Goal: Task Accomplishment & Management: Manage account settings

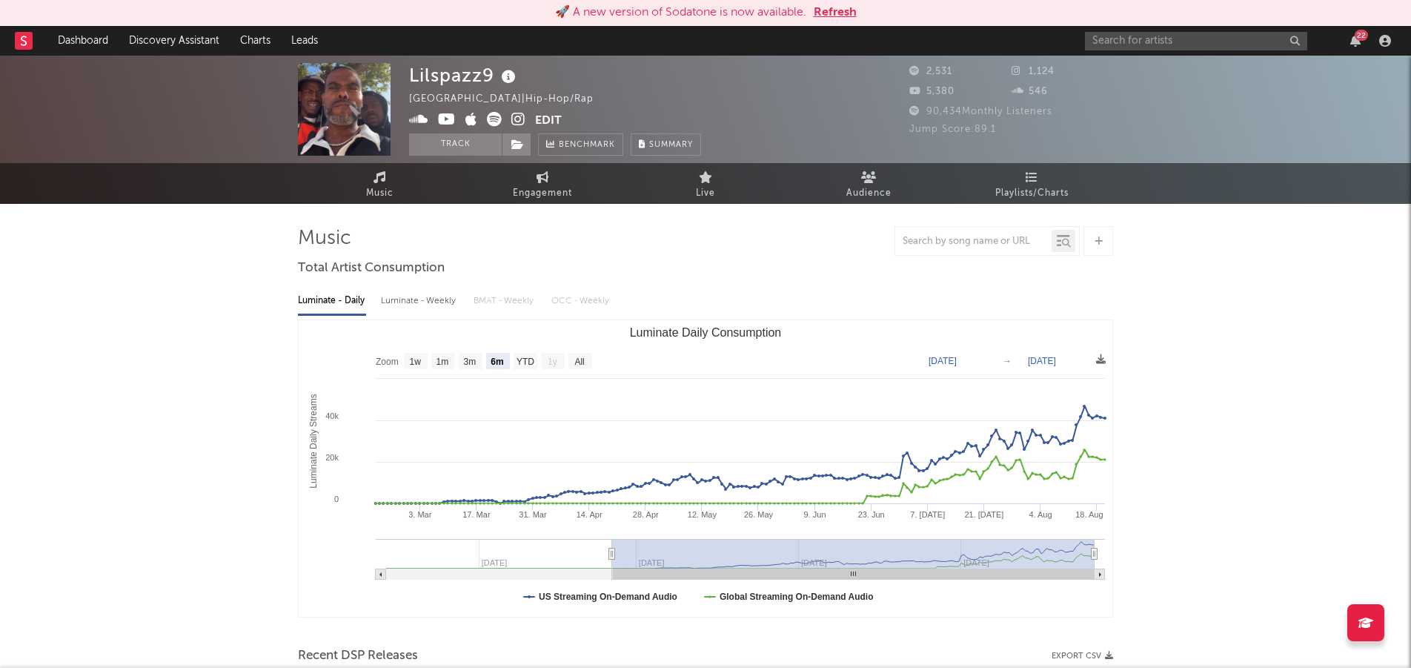
select select "6m"
click at [1137, 47] on input "text" at bounding box center [1196, 41] width 222 height 19
type input "[PERSON_NAME]"
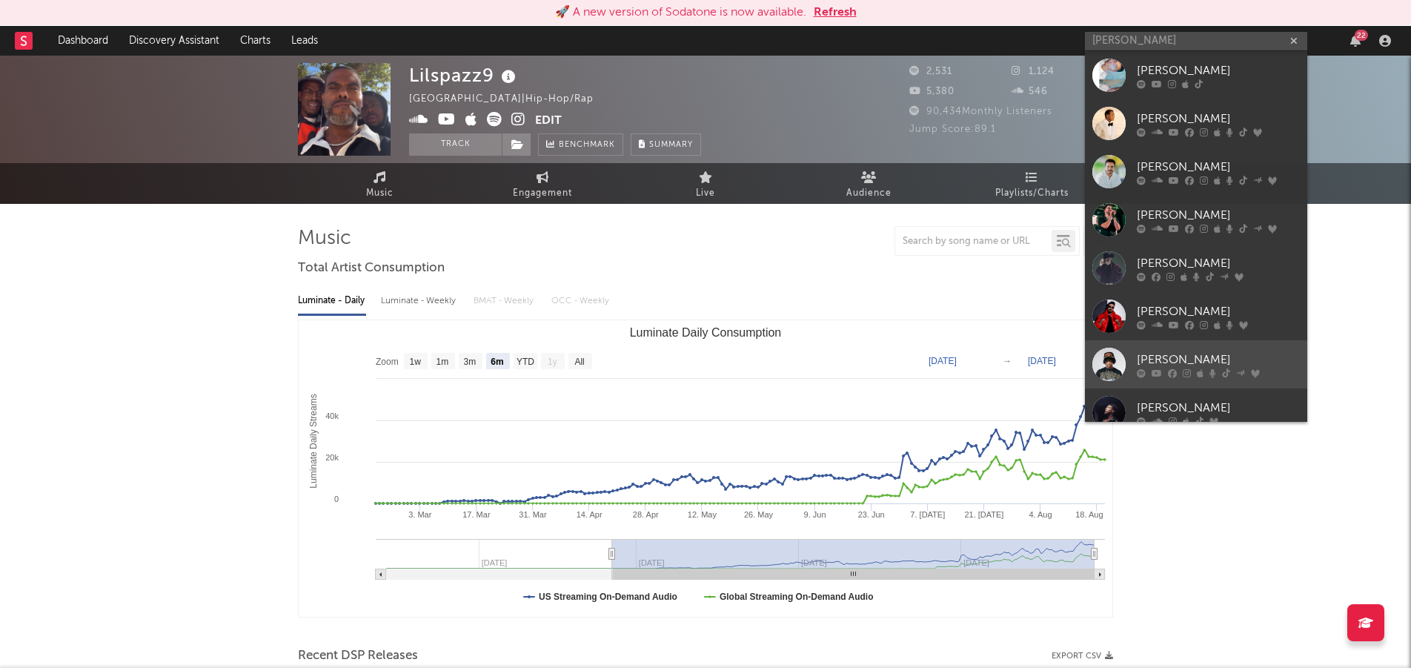
click at [1119, 354] on div at bounding box center [1108, 364] width 33 height 33
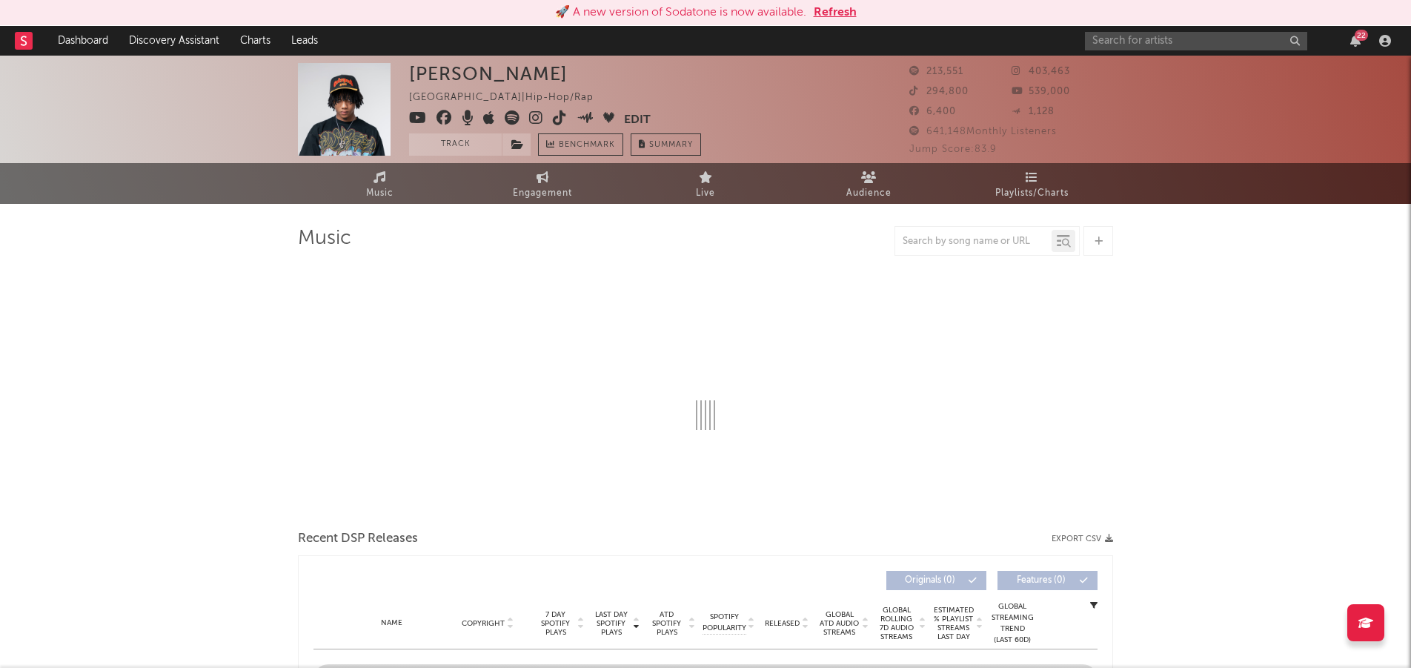
select select "6m"
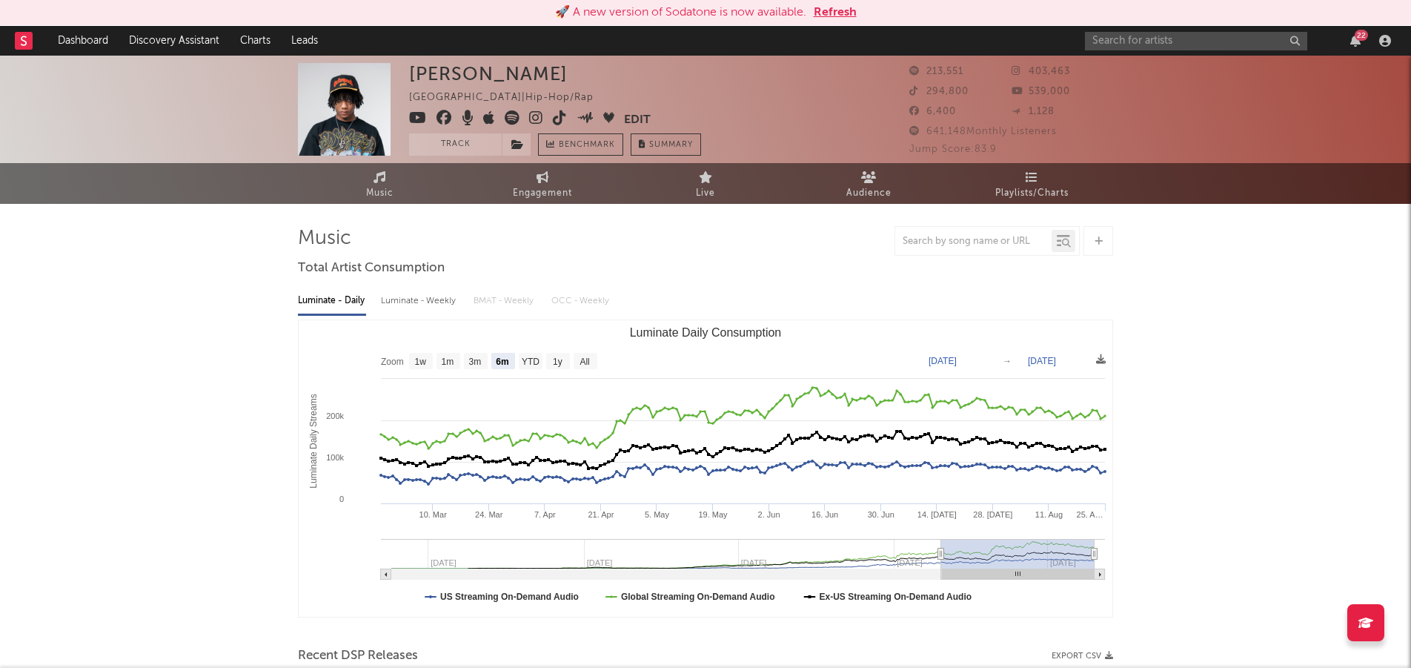
click at [632, 114] on button "Edit" at bounding box center [637, 119] width 27 height 19
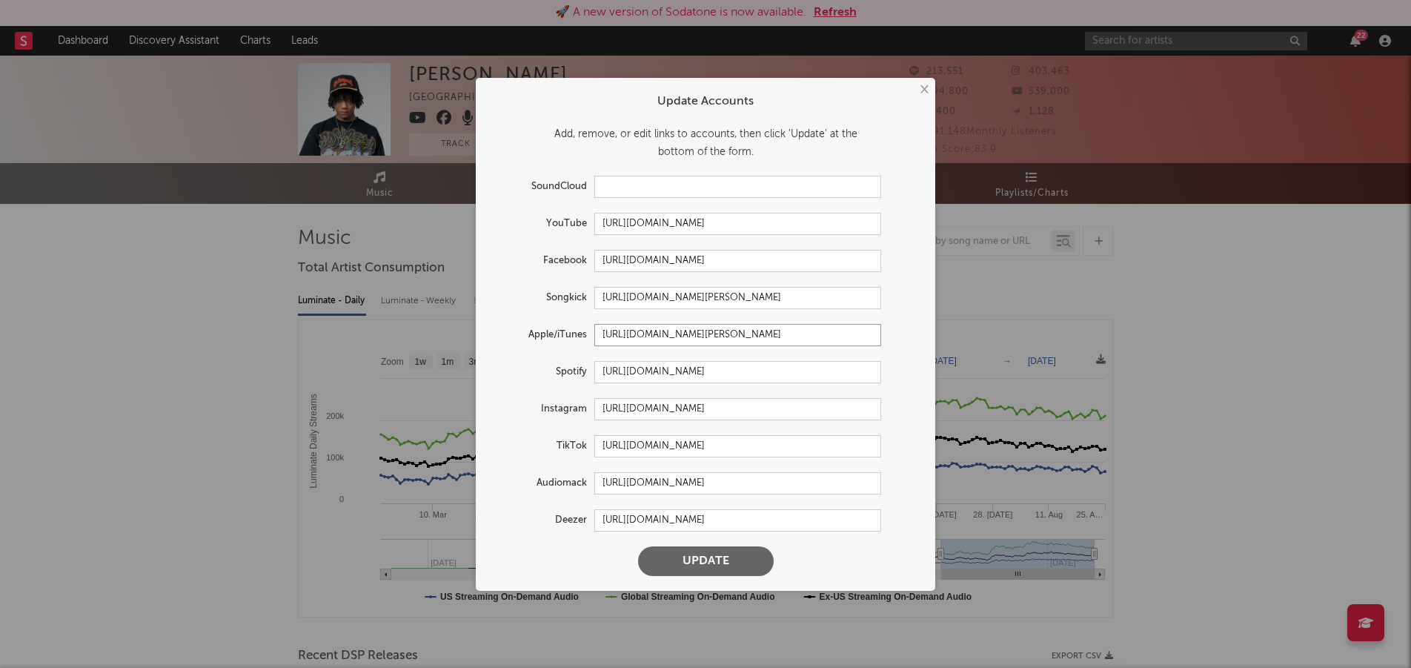
drag, startPoint x: 603, startPoint y: 336, endPoint x: 898, endPoint y: 336, distance: 295.0
click at [898, 336] on div "Apple/iTunes [URL][DOMAIN_NAME][PERSON_NAME]" at bounding box center [706, 335] width 430 height 22
drag, startPoint x: 853, startPoint y: 368, endPoint x: 598, endPoint y: 366, distance: 255.0
click at [598, 366] on input "[URL][DOMAIN_NAME]" at bounding box center [737, 372] width 287 height 22
drag, startPoint x: 766, startPoint y: 223, endPoint x: 498, endPoint y: 241, distance: 268.9
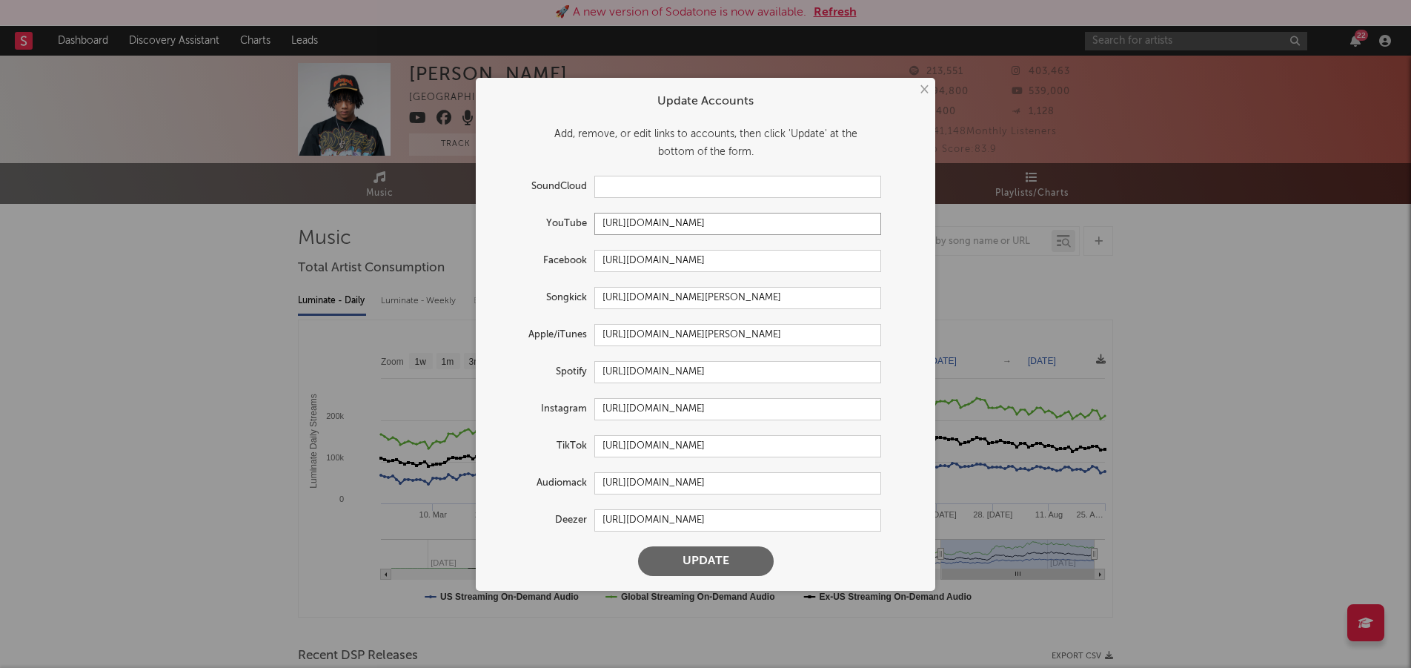
click at [563, 211] on form "Update Accounts Add, remove, or edit links to accounts, then click 'Update' at …" at bounding box center [705, 334] width 445 height 498
drag, startPoint x: 794, startPoint y: 411, endPoint x: 565, endPoint y: 405, distance: 229.1
click at [565, 405] on div "Instagram [URL][DOMAIN_NAME]" at bounding box center [686, 409] width 391 height 22
drag, startPoint x: 866, startPoint y: 442, endPoint x: 546, endPoint y: 442, distance: 319.4
click at [557, 441] on div "TikTok [URL][DOMAIN_NAME]" at bounding box center [686, 446] width 391 height 22
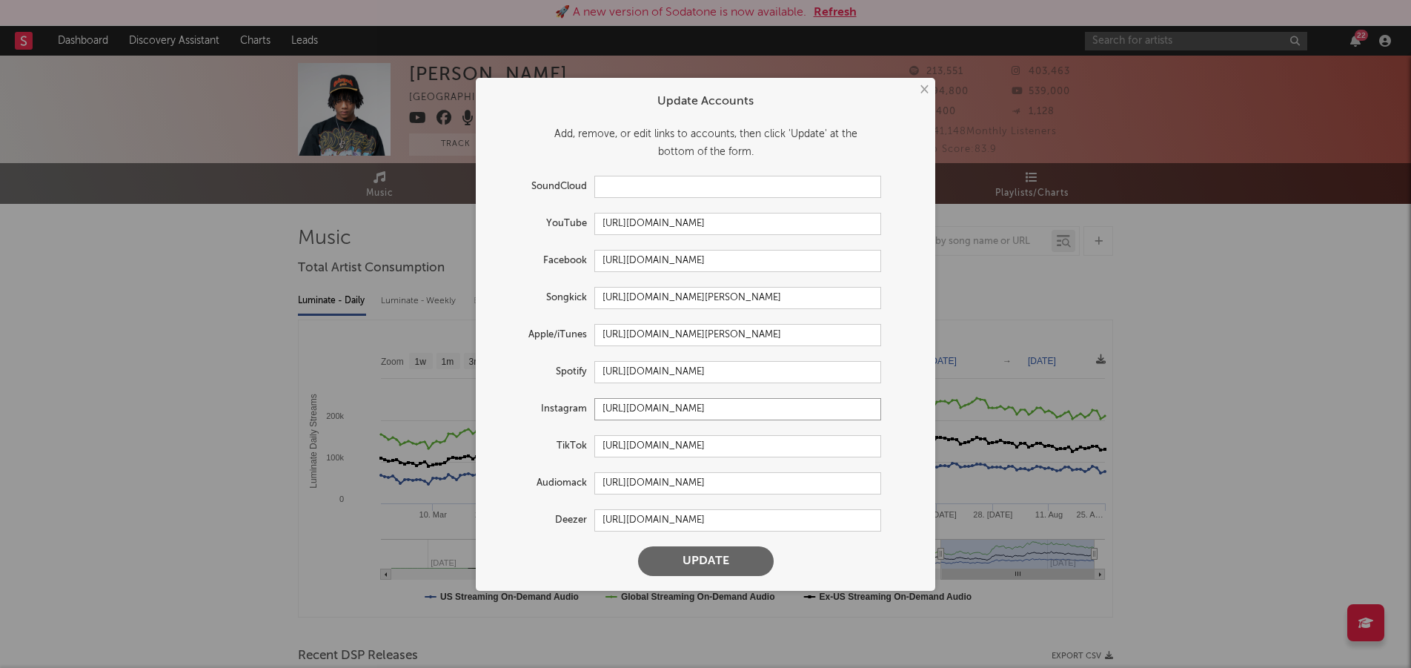
click at [803, 405] on input "[URL][DOMAIN_NAME]" at bounding box center [737, 409] width 287 height 22
drag, startPoint x: 792, startPoint y: 260, endPoint x: 557, endPoint y: 262, distance: 235.0
click at [557, 262] on div "Facebook [URL][DOMAIN_NAME]" at bounding box center [686, 261] width 391 height 22
drag, startPoint x: 786, startPoint y: 486, endPoint x: 588, endPoint y: 476, distance: 198.2
click at [588, 476] on div "Audiomack [URL][DOMAIN_NAME]" at bounding box center [686, 483] width 391 height 22
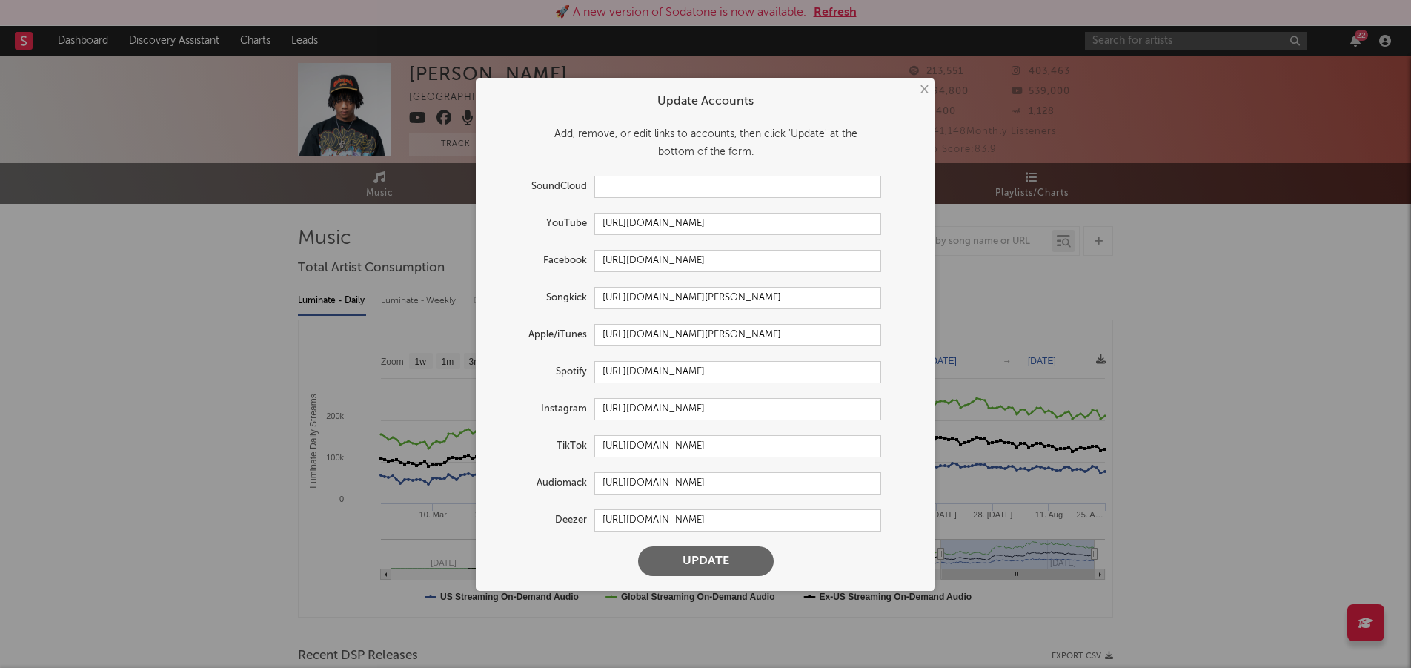
click at [924, 89] on button "×" at bounding box center [923, 90] width 16 height 16
